Goal: Communication & Community: Answer question/provide support

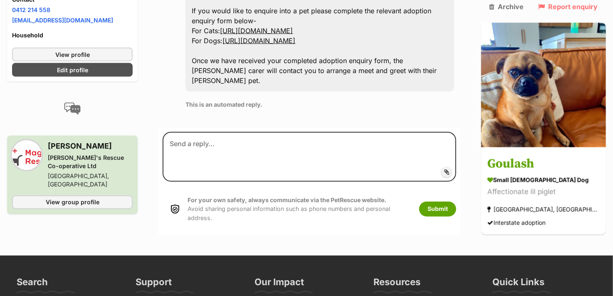
scroll to position [623, 0]
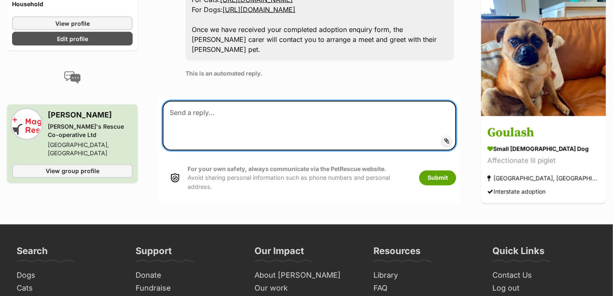
click at [197, 101] on textarea at bounding box center [308, 126] width 293 height 50
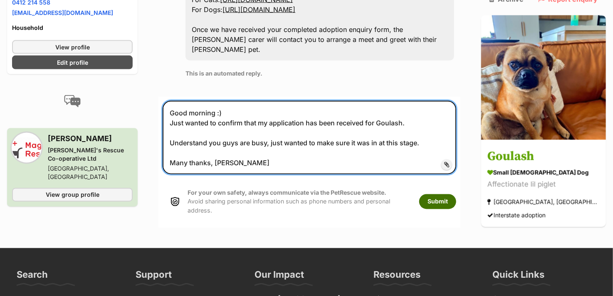
type textarea "Good morning :) Just wanted to confirm that my application has been received fo…"
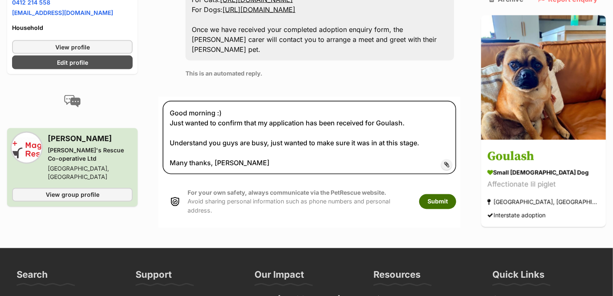
click at [456, 194] on button "Submit" at bounding box center [437, 201] width 37 height 15
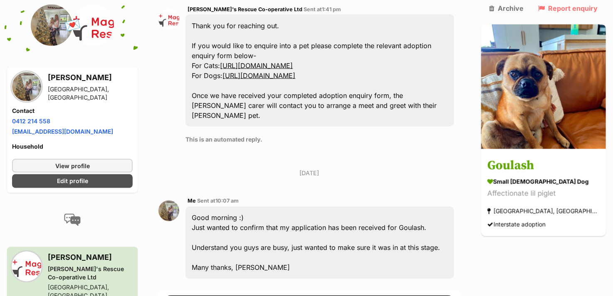
scroll to position [605, 0]
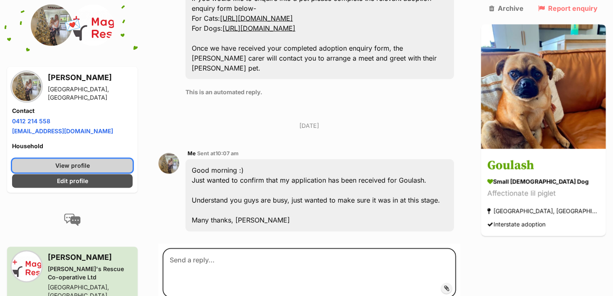
click at [94, 159] on link "View profile" at bounding box center [72, 166] width 121 height 14
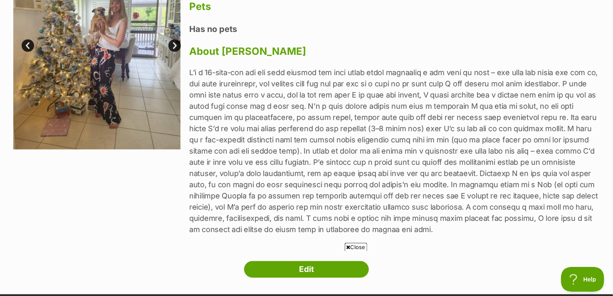
scroll to position [83, 0]
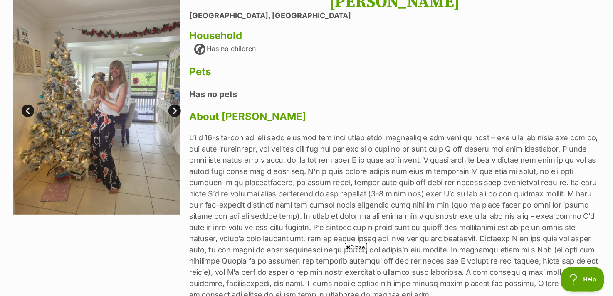
click at [172, 109] on link "Next" at bounding box center [174, 111] width 12 height 12
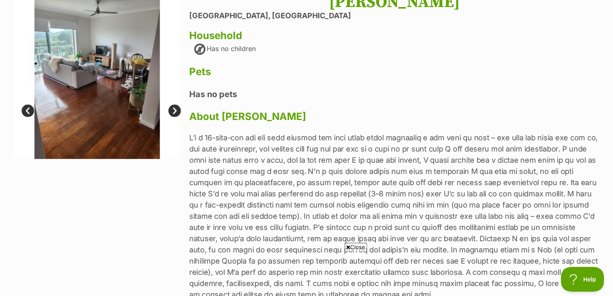
click at [172, 109] on link "Next" at bounding box center [174, 111] width 12 height 12
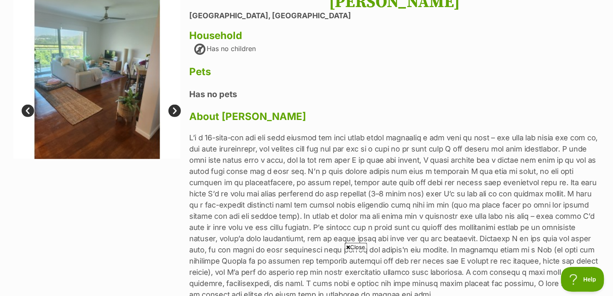
click at [172, 109] on link "Next" at bounding box center [174, 111] width 12 height 12
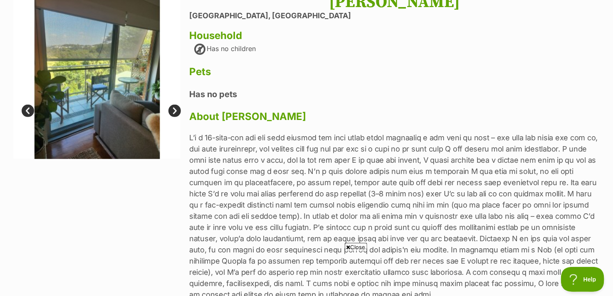
click at [172, 109] on link "Next" at bounding box center [174, 111] width 12 height 12
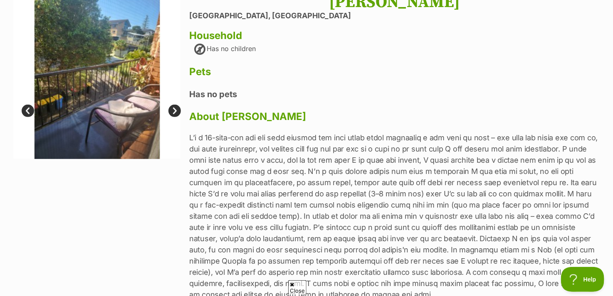
click at [172, 109] on link "Next" at bounding box center [174, 111] width 12 height 12
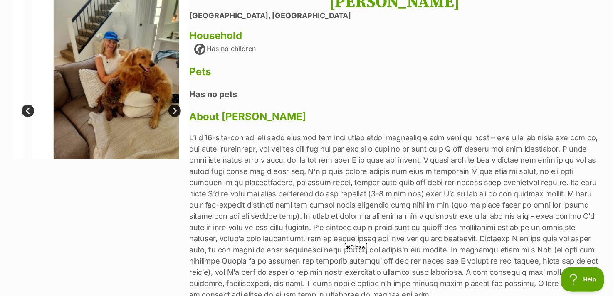
scroll to position [0, 0]
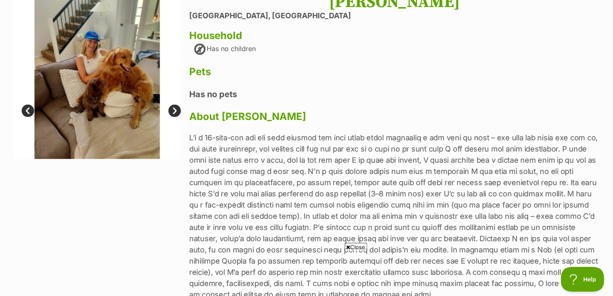
click at [172, 109] on link "Next" at bounding box center [174, 111] width 12 height 12
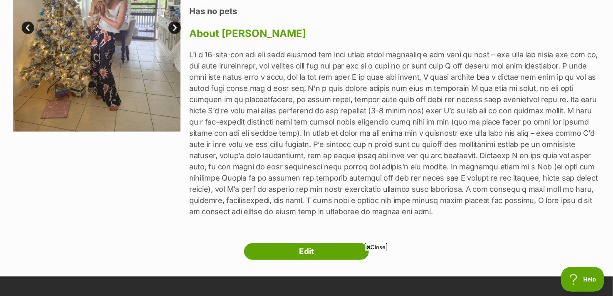
scroll to position [125, 0]
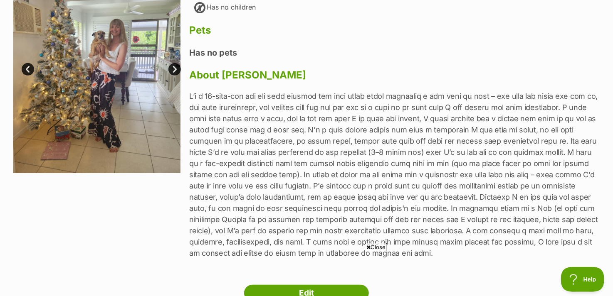
click at [172, 69] on link "Next" at bounding box center [174, 69] width 12 height 12
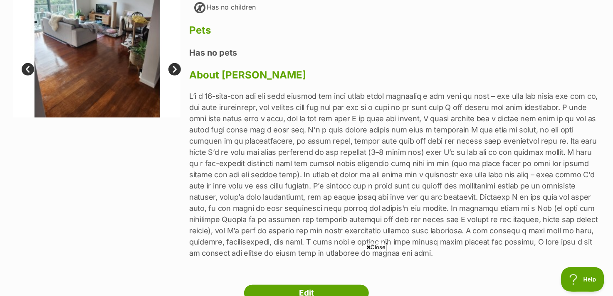
click at [172, 69] on link "Next" at bounding box center [174, 69] width 12 height 12
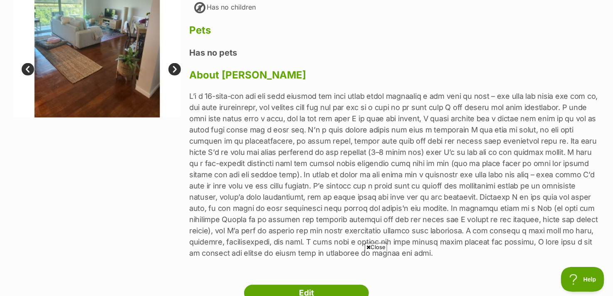
click at [172, 69] on link "Next" at bounding box center [174, 69] width 12 height 12
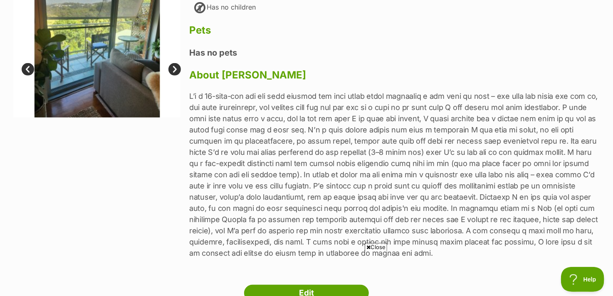
click at [172, 69] on link "Next" at bounding box center [174, 69] width 12 height 12
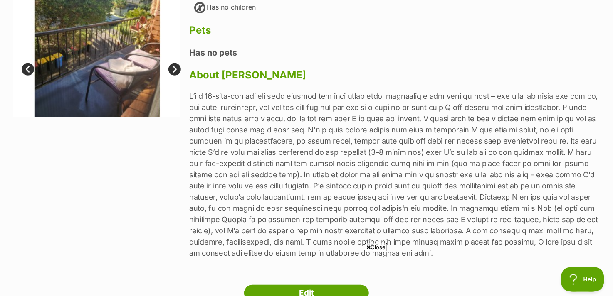
click at [172, 69] on link "Next" at bounding box center [174, 69] width 12 height 12
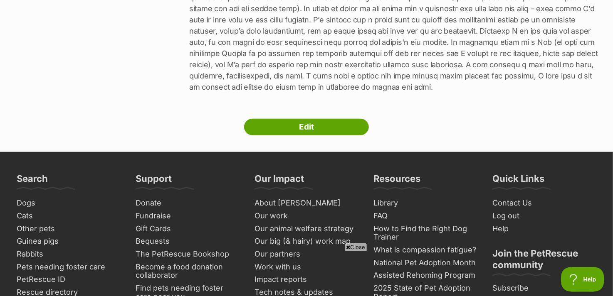
scroll to position [42, 0]
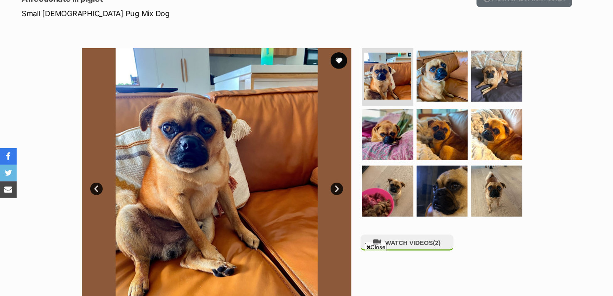
click at [335, 190] on link "Next" at bounding box center [336, 189] width 12 height 12
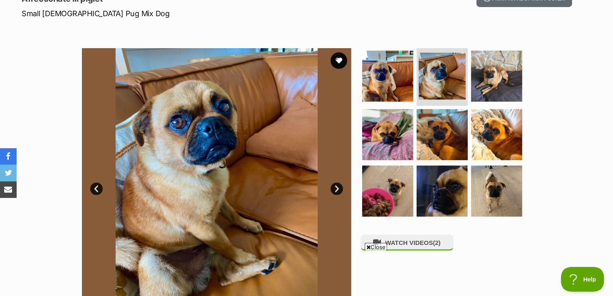
click at [335, 190] on link "Next" at bounding box center [336, 189] width 12 height 12
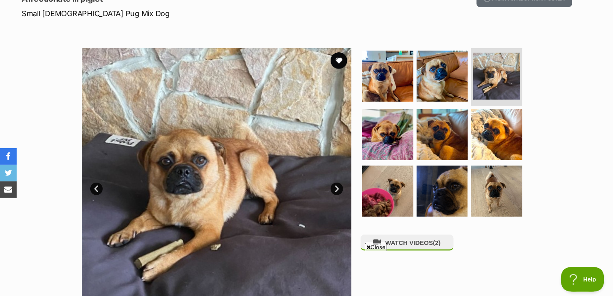
click at [335, 190] on link "Next" at bounding box center [336, 189] width 12 height 12
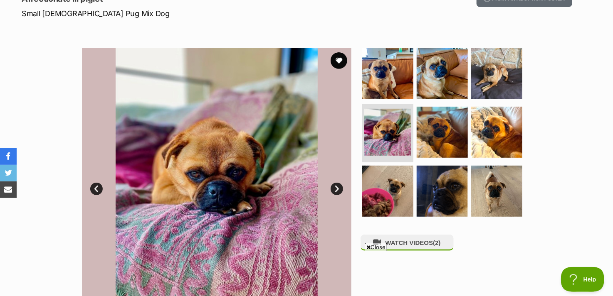
click at [335, 190] on link "Next" at bounding box center [336, 189] width 12 height 12
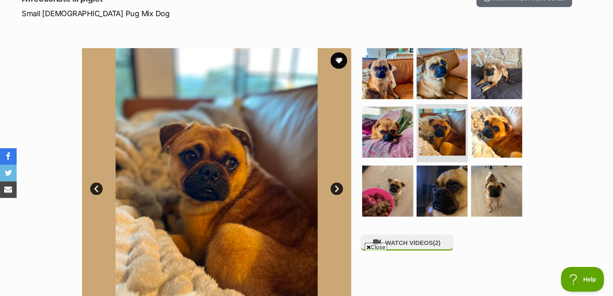
click at [335, 190] on link "Next" at bounding box center [336, 189] width 12 height 12
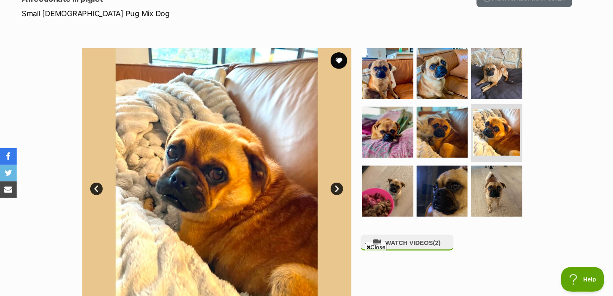
click at [335, 190] on link "Next" at bounding box center [336, 189] width 12 height 12
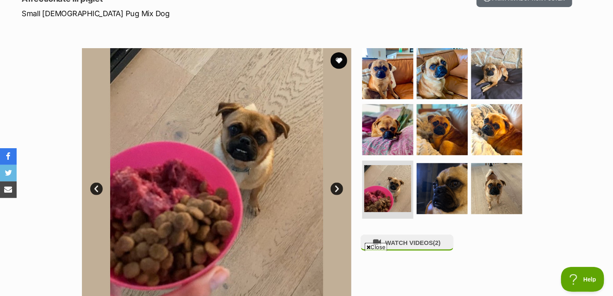
click at [335, 190] on link "Next" at bounding box center [336, 189] width 12 height 12
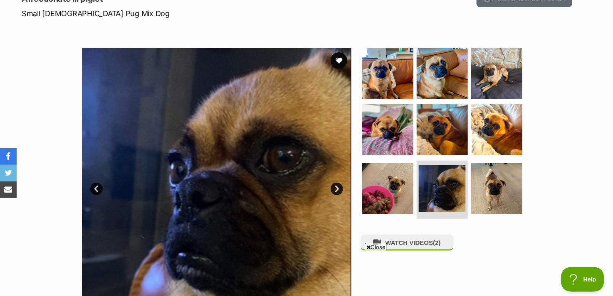
scroll to position [166, 0]
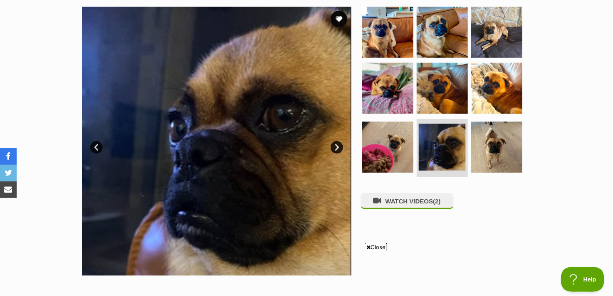
click at [337, 148] on link "Next" at bounding box center [336, 147] width 12 height 12
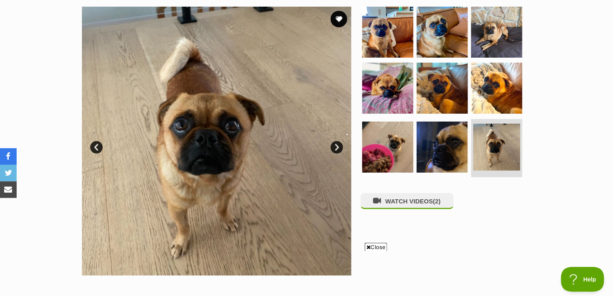
click at [337, 148] on link "Next" at bounding box center [336, 147] width 12 height 12
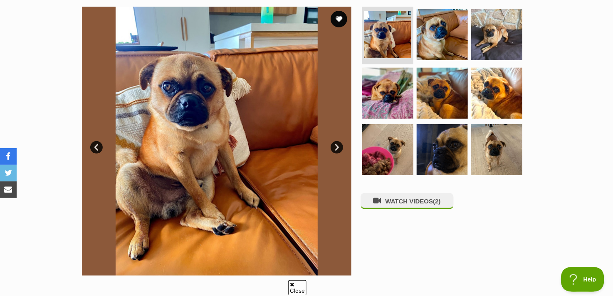
scroll to position [0, 0]
click at [334, 143] on link "Next" at bounding box center [336, 147] width 12 height 12
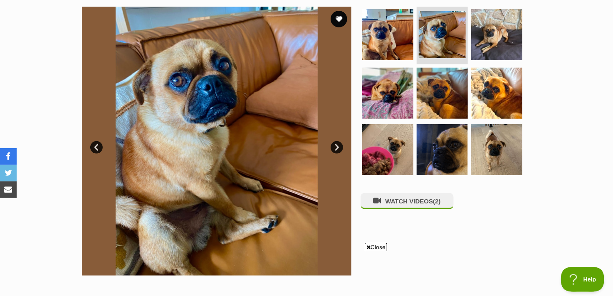
click at [334, 143] on link "Next" at bounding box center [336, 147] width 12 height 12
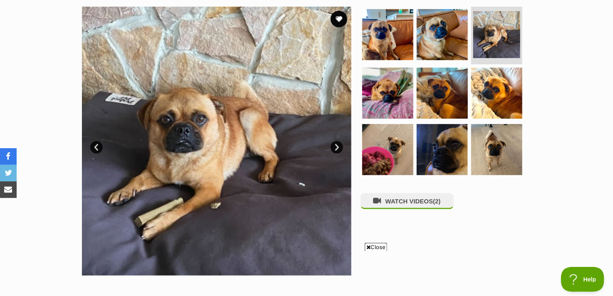
click at [334, 143] on link "Next" at bounding box center [336, 147] width 12 height 12
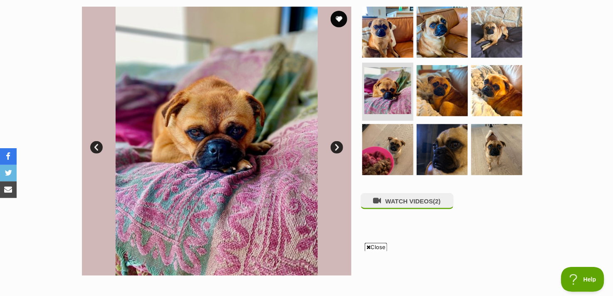
click at [334, 143] on link "Next" at bounding box center [336, 147] width 12 height 12
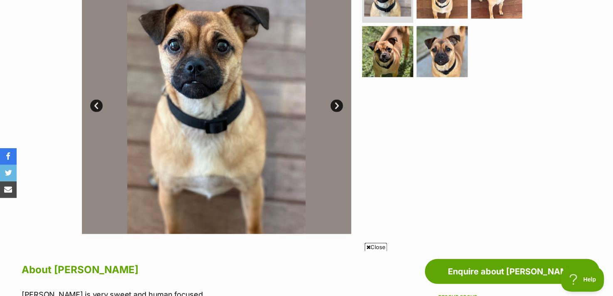
click at [335, 106] on link "Next" at bounding box center [336, 106] width 12 height 12
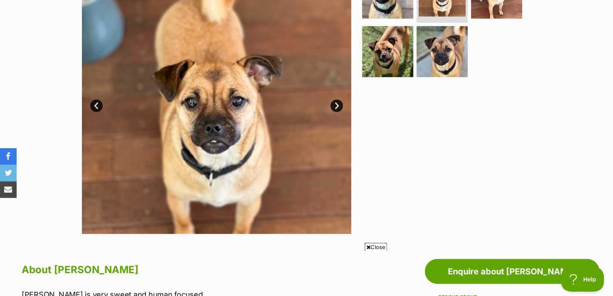
click at [335, 106] on link "Next" at bounding box center [336, 106] width 12 height 12
